Goal: Check status

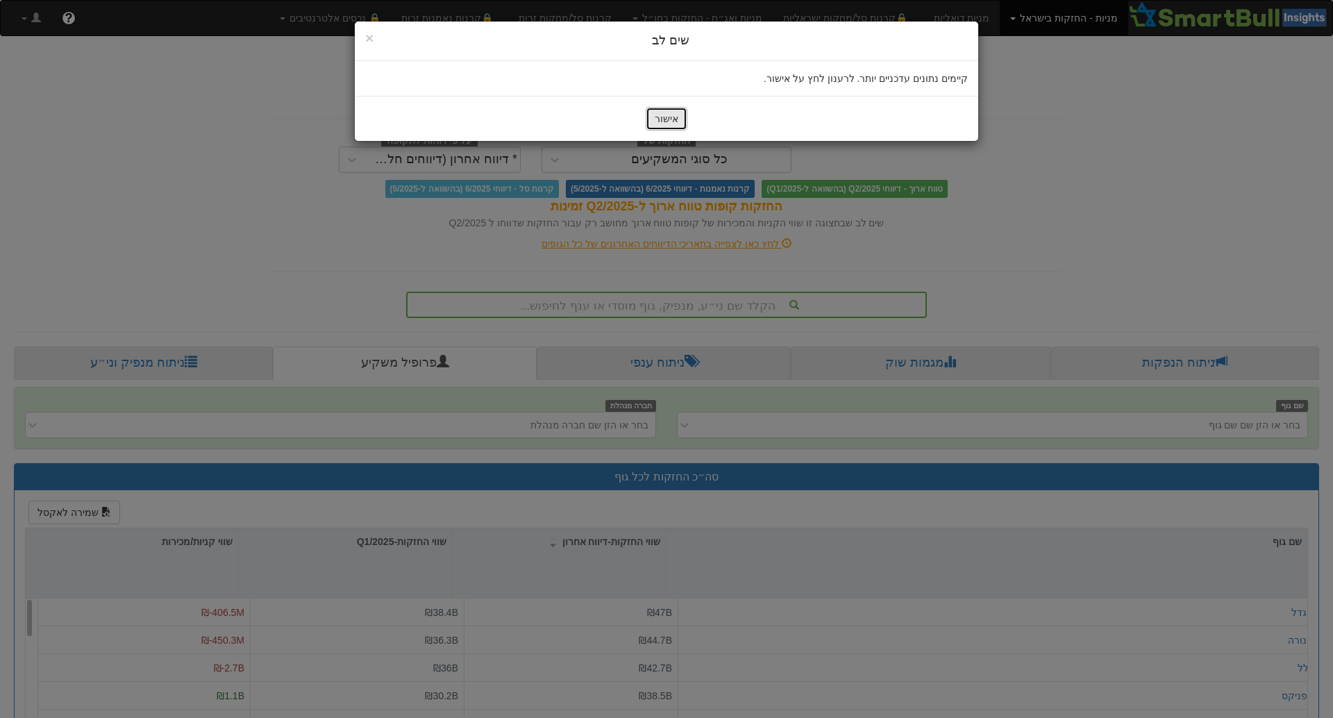
click at [672, 114] on button "אישור" at bounding box center [667, 119] width 42 height 24
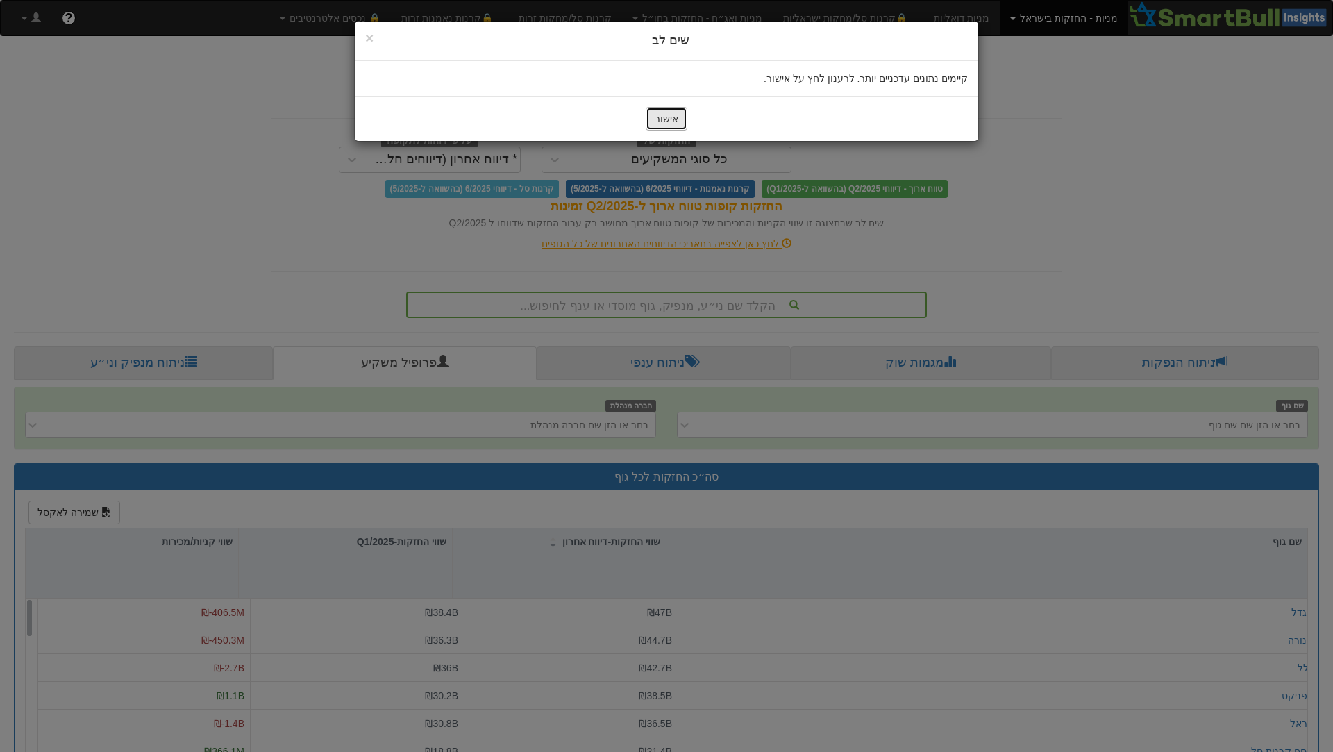
click at [665, 113] on button "אישור" at bounding box center [667, 119] width 42 height 24
